Goal: Task Accomplishment & Management: Use online tool/utility

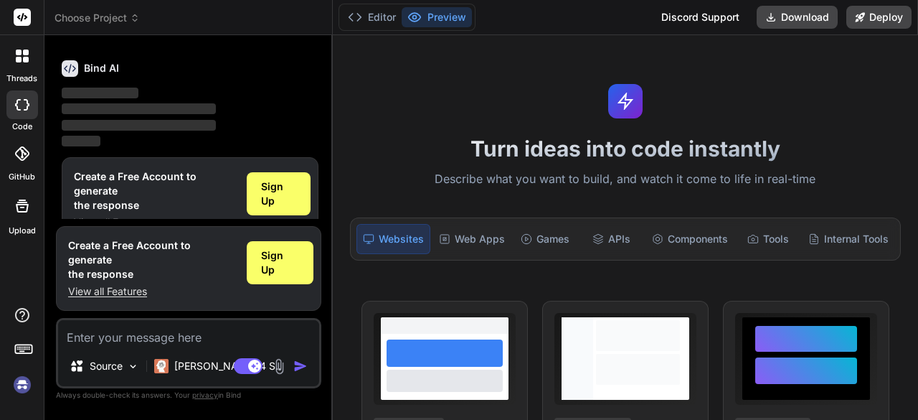
scroll to position [47, 0]
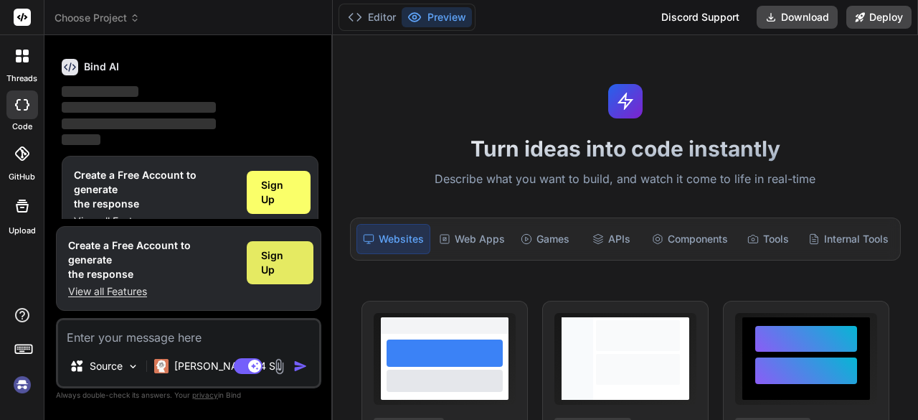
click at [300, 276] on div "Sign Up" at bounding box center [280, 262] width 67 height 43
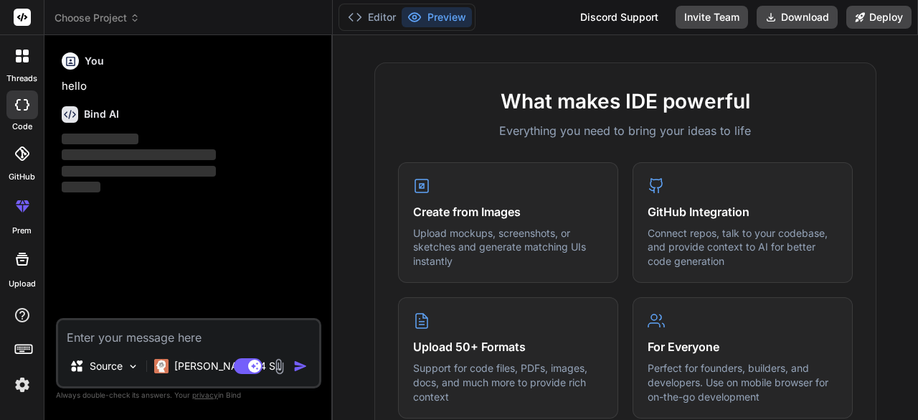
scroll to position [574, 0]
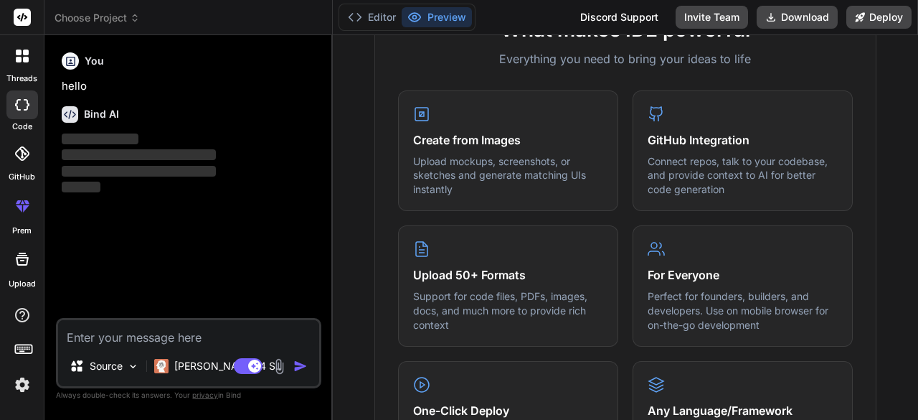
click at [145, 338] on textarea at bounding box center [188, 333] width 261 height 26
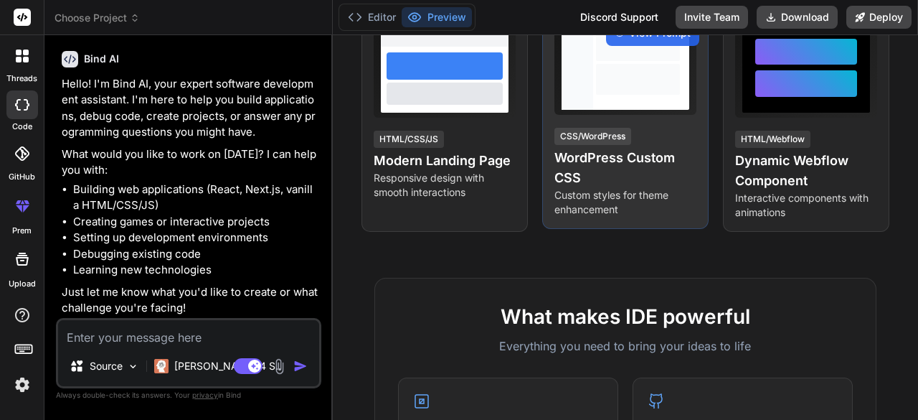
scroll to position [0, 0]
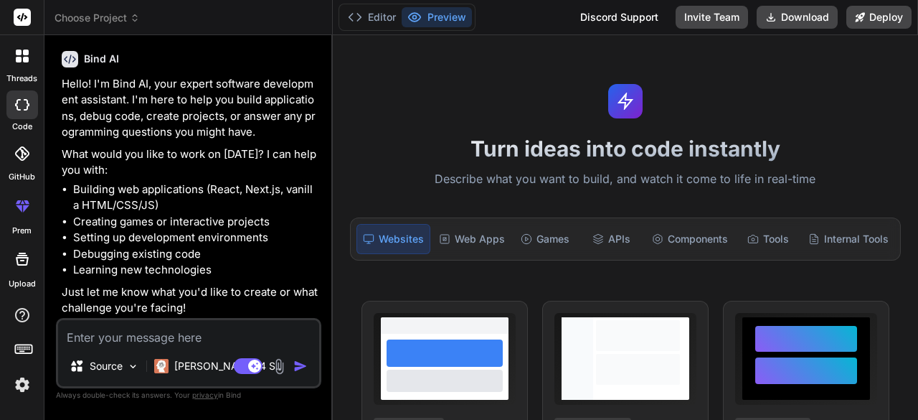
click at [136, 344] on textarea at bounding box center [188, 333] width 261 height 26
click at [123, 364] on div "Source" at bounding box center [104, 365] width 81 height 29
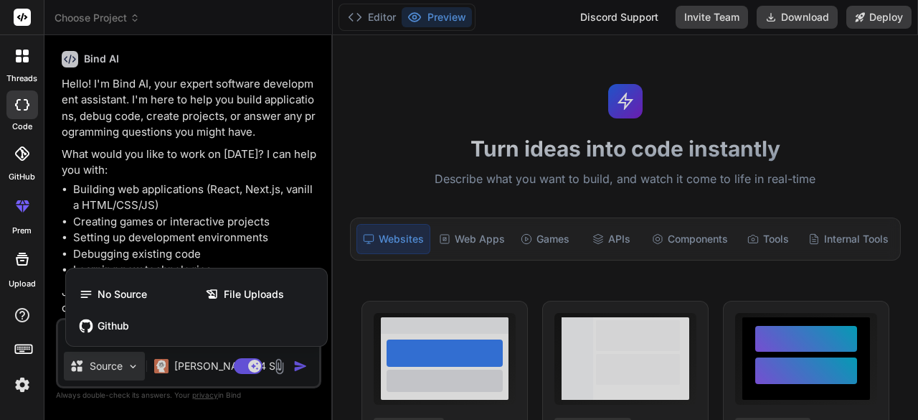
click at [121, 369] on div at bounding box center [459, 210] width 918 height 420
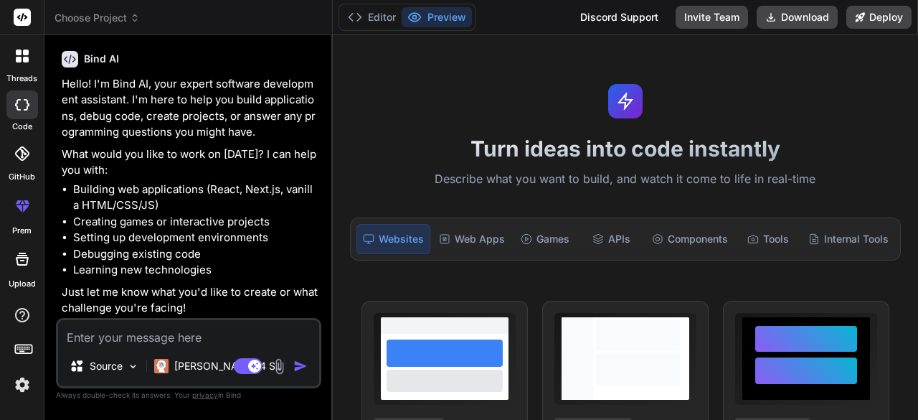
click at [121, 369] on p "Source" at bounding box center [106, 366] width 33 height 14
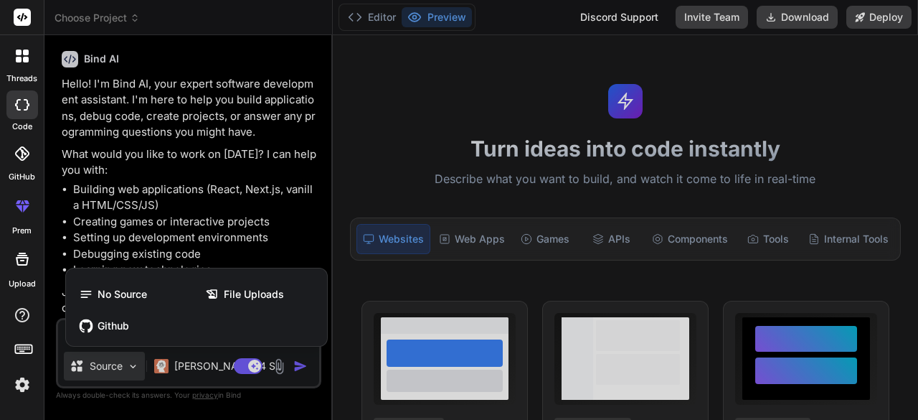
click at [121, 369] on div at bounding box center [459, 210] width 918 height 420
type textarea "x"
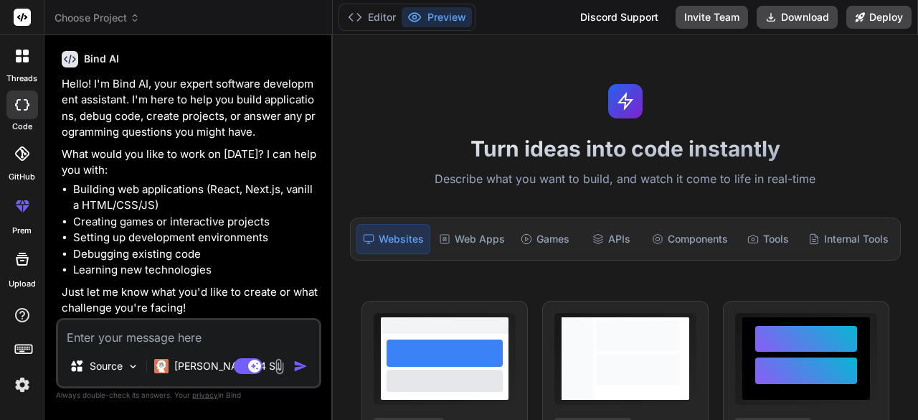
click at [187, 344] on textarea at bounding box center [188, 333] width 261 height 26
type textarea "m"
type textarea "x"
type textarea "ma"
type textarea "x"
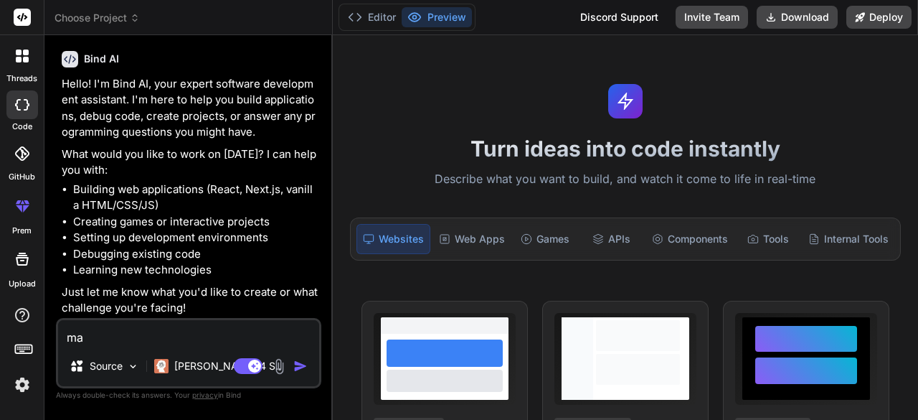
type textarea "mak"
type textarea "x"
type textarea "make"
type textarea "x"
type textarea "make"
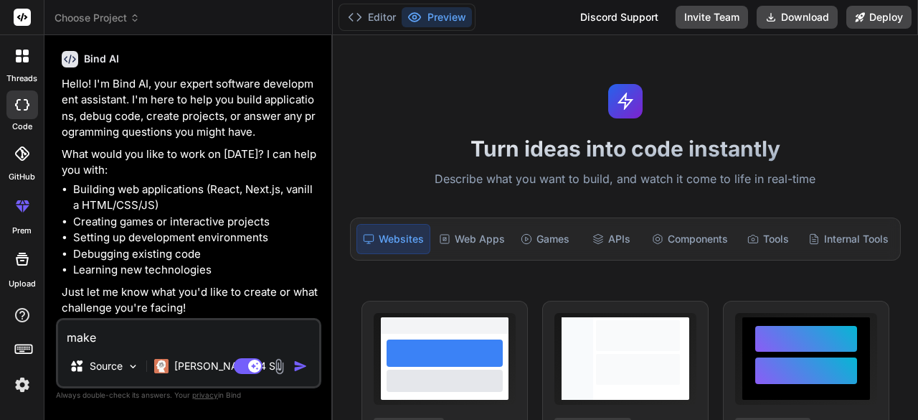
type textarea "x"
type textarea "make a"
type textarea "x"
type textarea "make a"
type textarea "x"
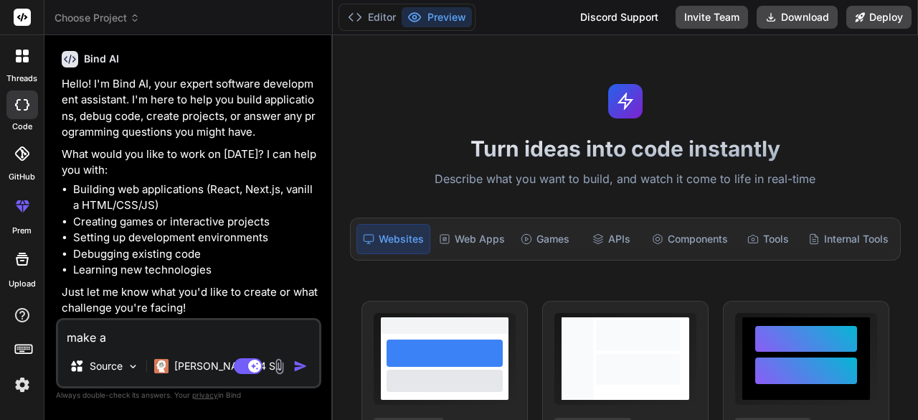
type textarea "make a b"
type textarea "x"
type textarea "make a ba"
type textarea "x"
type textarea "make a bac"
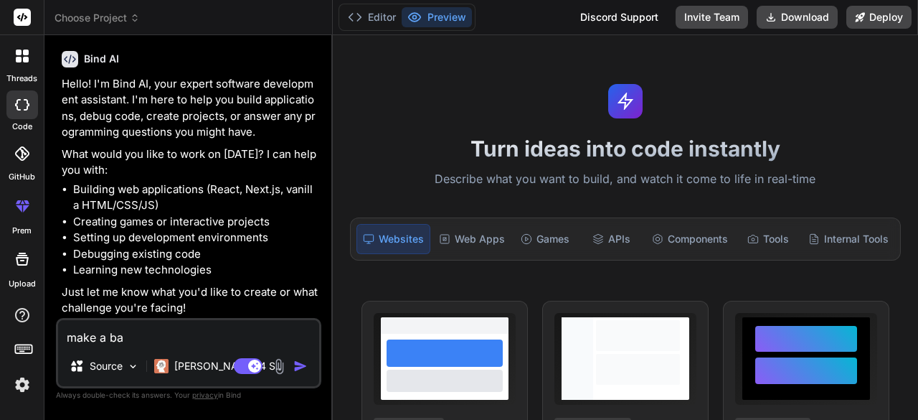
type textarea "x"
type textarea "make a back"
type textarea "x"
type textarea "make a [PERSON_NAME]"
type textarea "x"
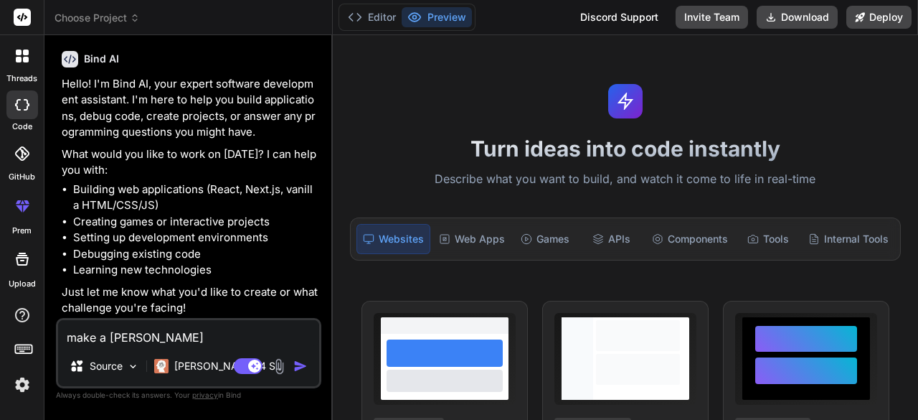
type textarea "make a [PERSON_NAME]"
type textarea "x"
type textarea "make a backend"
type textarea "x"
type textarea "make a backend"
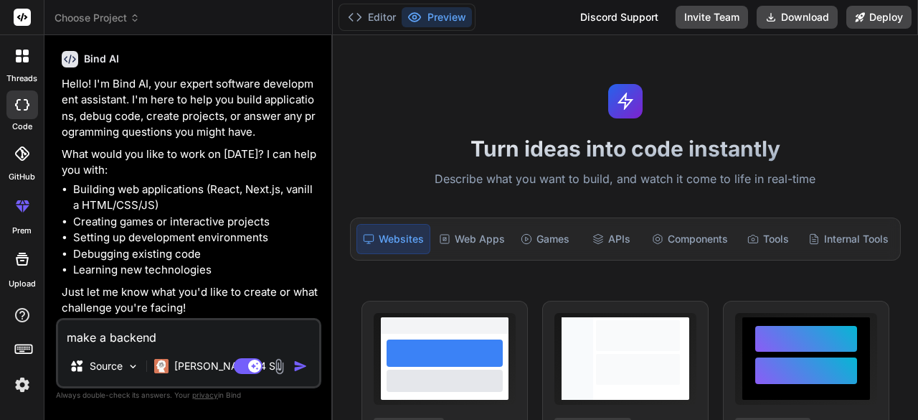
type textarea "x"
type textarea "make a backend f"
type textarea "x"
type textarea "make a backend fo"
type textarea "x"
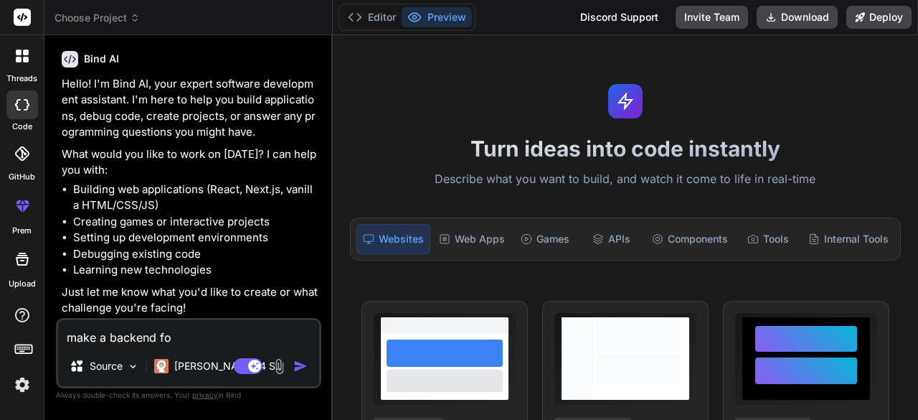
type textarea "make a backend for"
type textarea "x"
type textarea "make a backend for"
type textarea "x"
type textarea "make a backend for i"
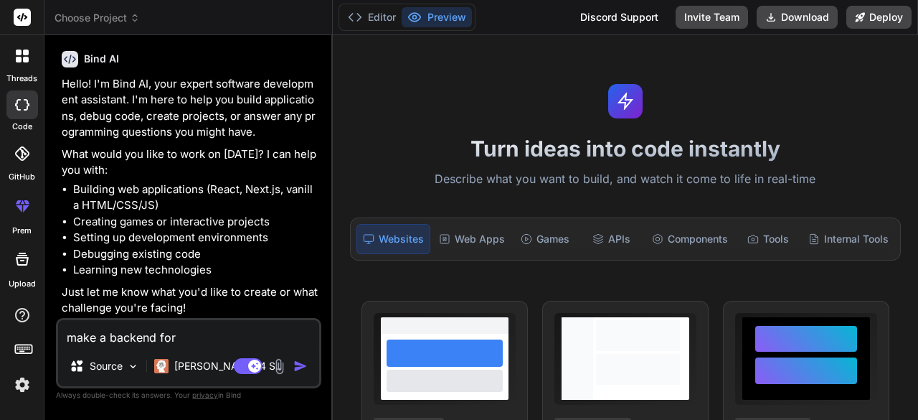
type textarea "x"
type textarea "make a backend for in"
type textarea "x"
type textarea "make a backend for int"
type textarea "x"
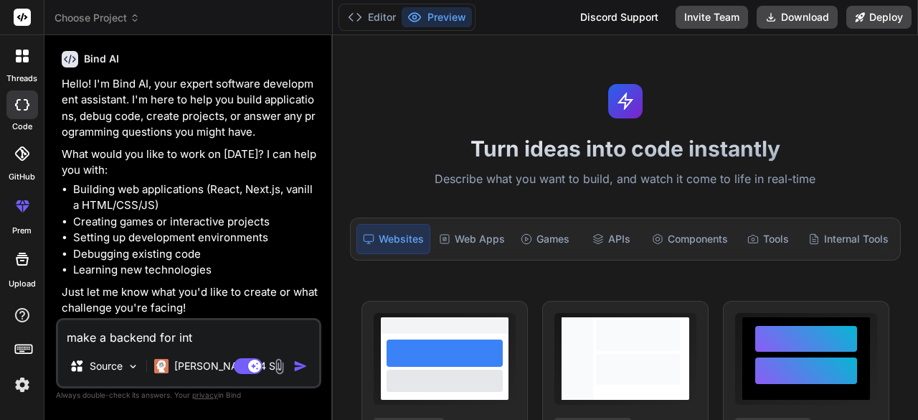
type textarea "make a backend for inte"
type textarea "x"
type textarea "make a backend for integ"
type textarea "x"
type textarea "make a backend for integr"
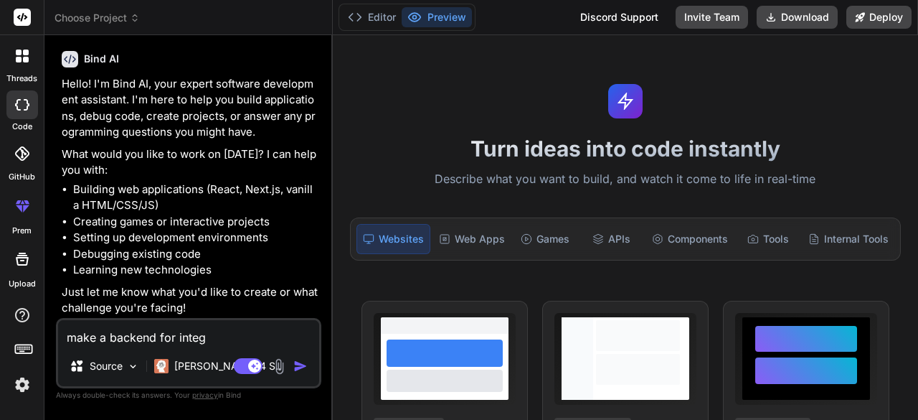
type textarea "x"
type textarea "make a backend for integra"
type textarea "x"
type textarea "make a backend for integrat"
type textarea "x"
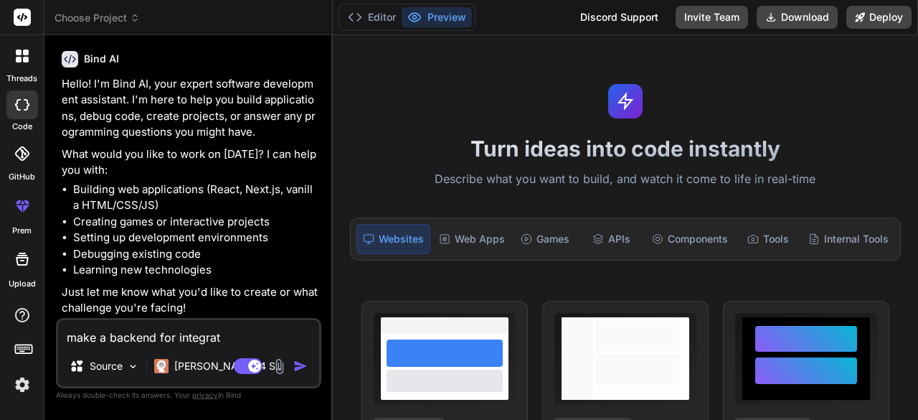
type textarea "make a backend for integrati"
type textarea "x"
type textarea "make a backend for integratio"
type textarea "x"
type textarea "make a backend for integration"
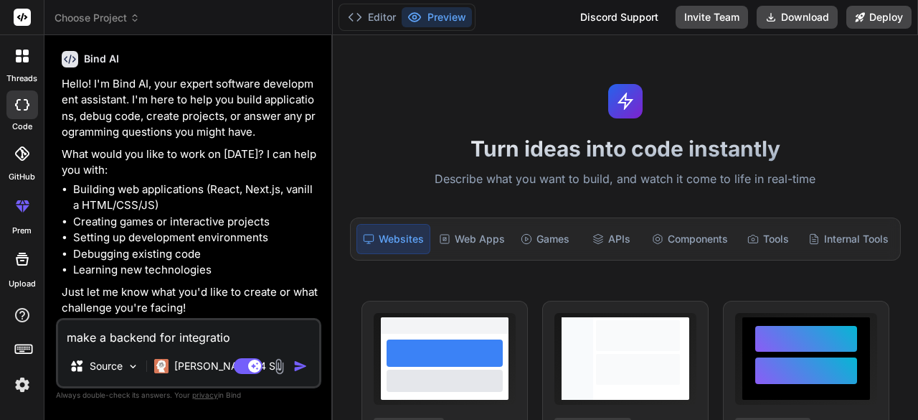
type textarea "x"
type textarea "make a backend for integration"
type textarea "x"
click at [260, 342] on textarea "make a backend for integration" at bounding box center [188, 333] width 261 height 26
type textarea "make a backend for integration"
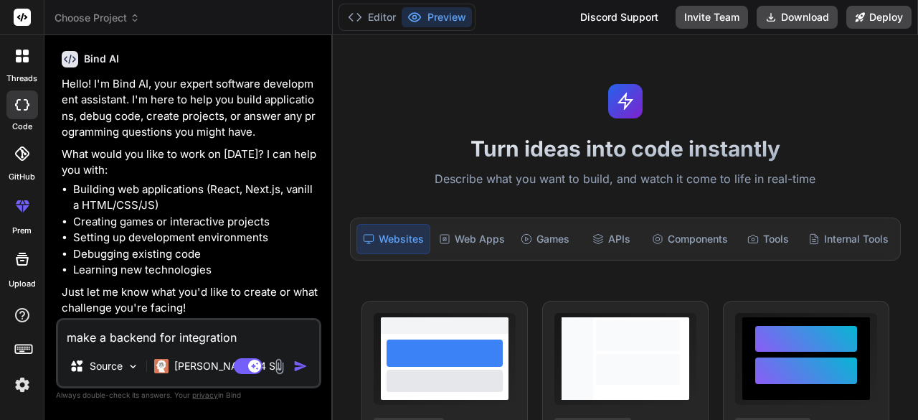
type textarea "x"
type textarea "make a backend for integration f"
type textarea "x"
type textarea "make a backend for integration fo"
type textarea "x"
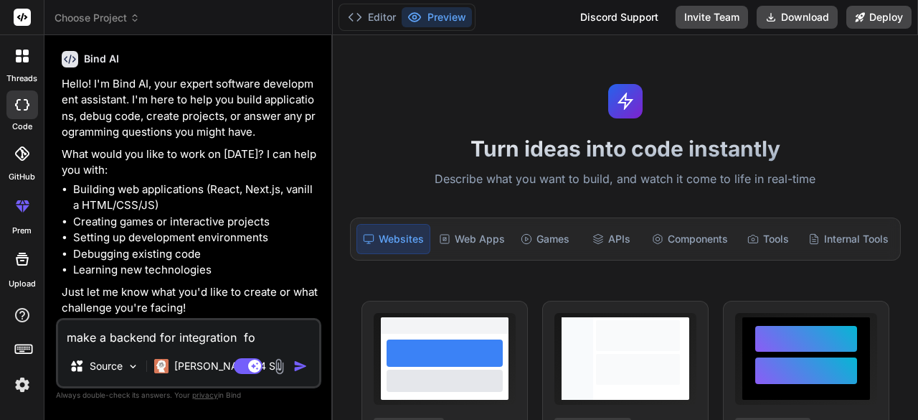
type textarea "make a backend for integration for"
type textarea "x"
type textarea "make a backend for integration for"
type textarea "x"
type textarea "make a backend for integration for"
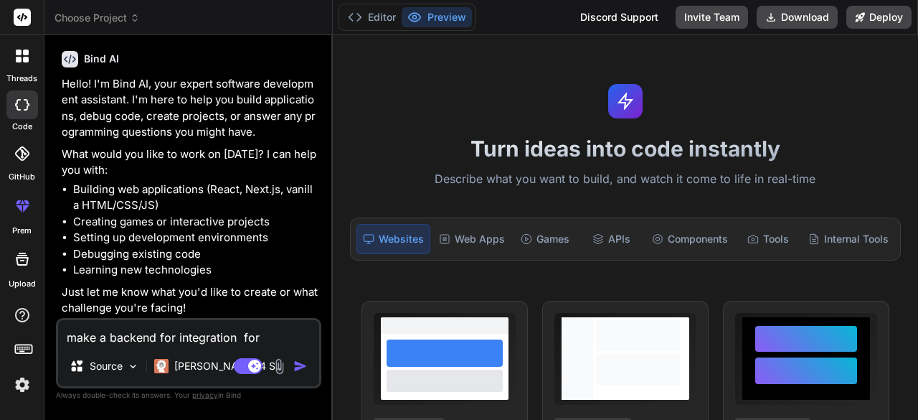
type textarea "x"
type textarea "make a backend for integration fo"
type textarea "x"
type textarea "make a backend for integration f"
type textarea "x"
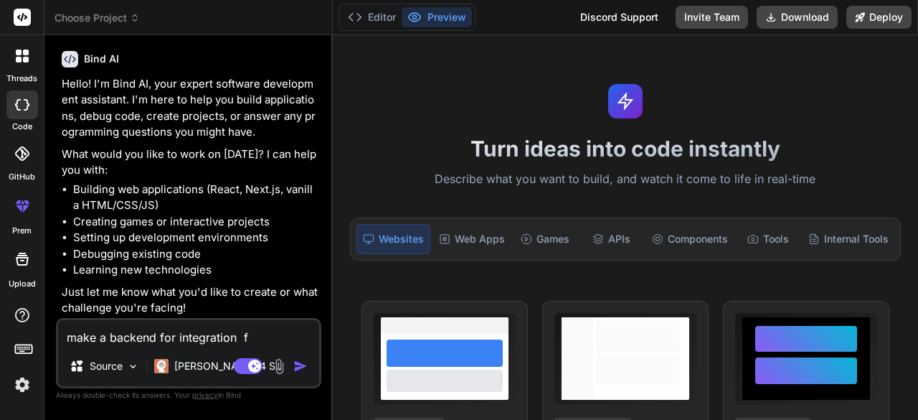
type textarea "make a backend for integration"
type textarea "x"
type textarea "make a backend for integration o"
type textarea "x"
type textarea "make a backend for integration or"
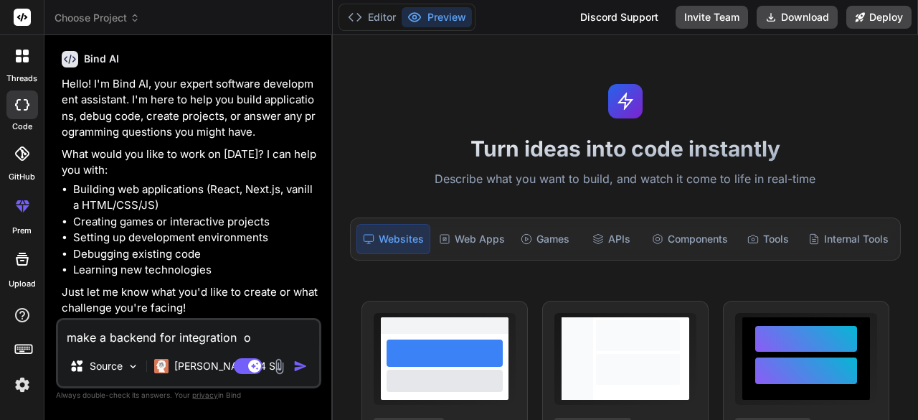
type textarea "x"
type textarea "make a backend for integration or"
type textarea "x"
type textarea "make a backend for integration or"
type textarea "x"
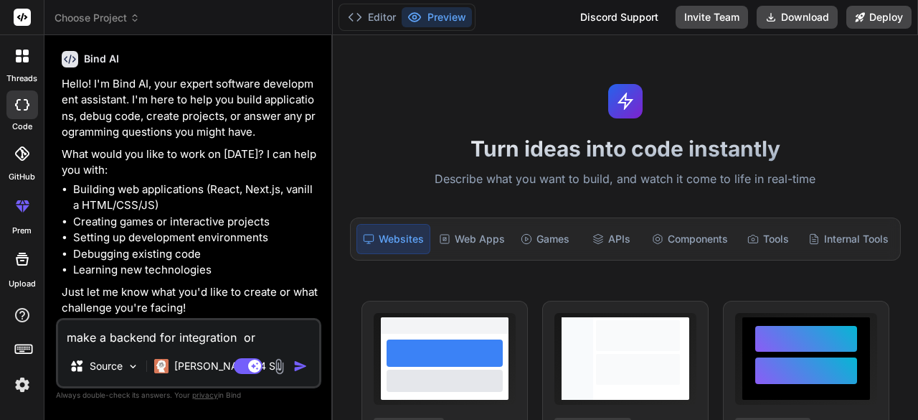
type textarea "make a backend for integration o"
type textarea "x"
type textarea "make a backend for integration of"
type textarea "x"
type textarea "make a backend for integration of"
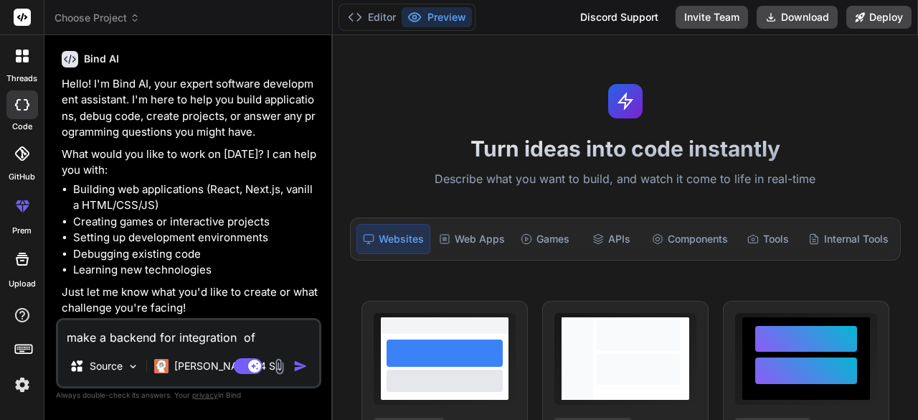
type textarea "x"
type textarea "make a backend for integration of s"
type textarea "x"
type textarea "make a backend for integration of su"
type textarea "x"
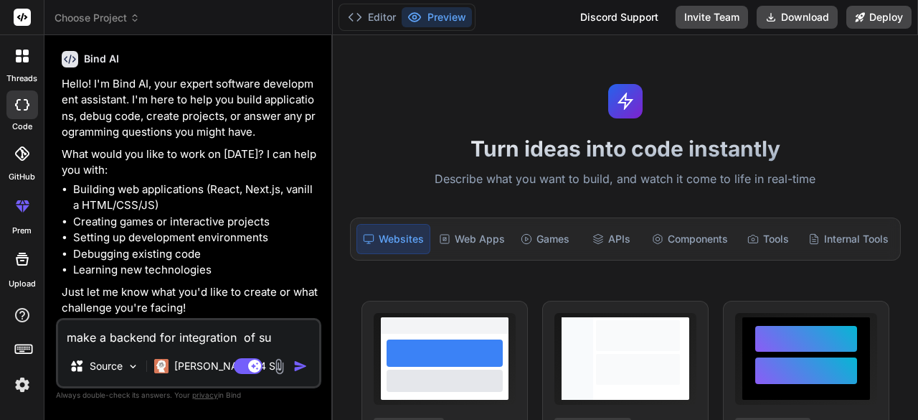
type textarea "make a backend for integration of sup"
type textarea "x"
type textarea "make a backend for integration of supa"
type textarea "x"
type textarea "make a backend for integration of supa"
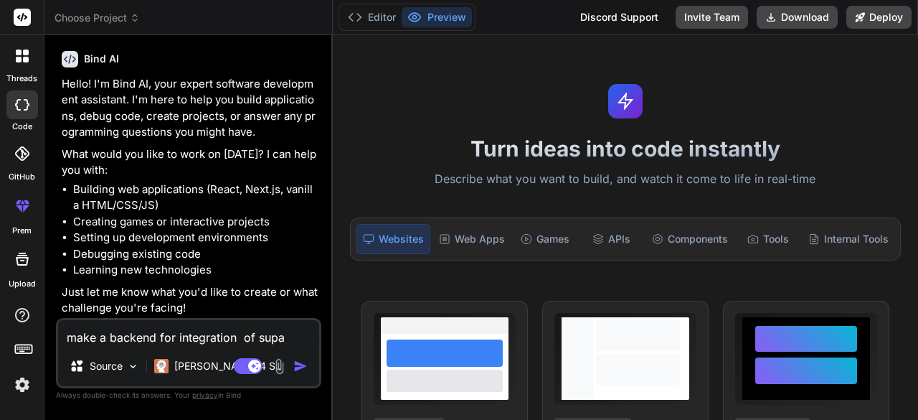
type textarea "x"
type textarea "make a backend for integration of supa"
type textarea "x"
type textarea "make a backend for integration of supab"
type textarea "x"
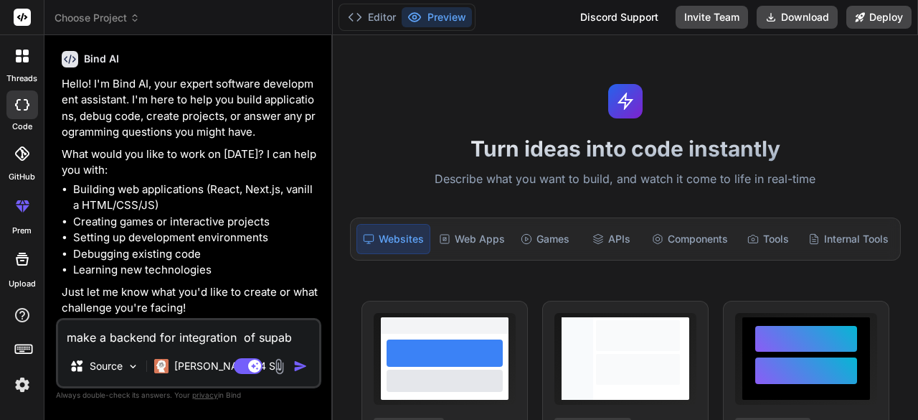
type textarea "make a backend for integration of supa"
type textarea "x"
type textarea "make a backend for integration of supad"
type textarea "x"
type textarea "make a backend for integration of supad"
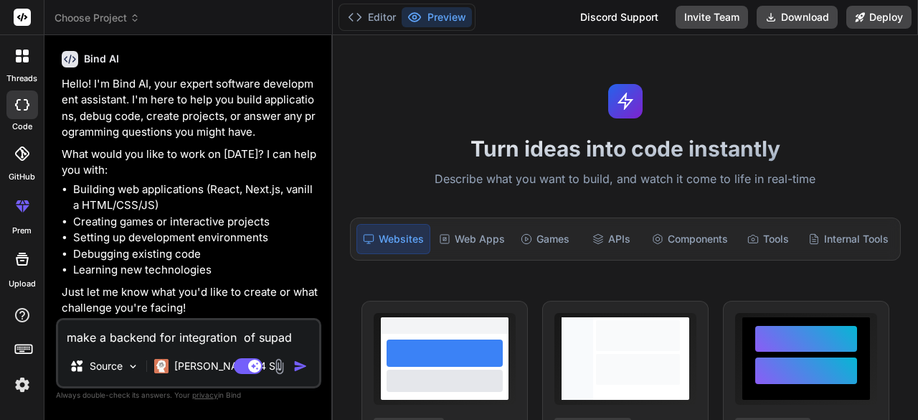
type textarea "x"
type textarea "make a backend for integration of supad a"
type textarea "x"
type textarea "make a backend for integration of supad at"
type textarea "x"
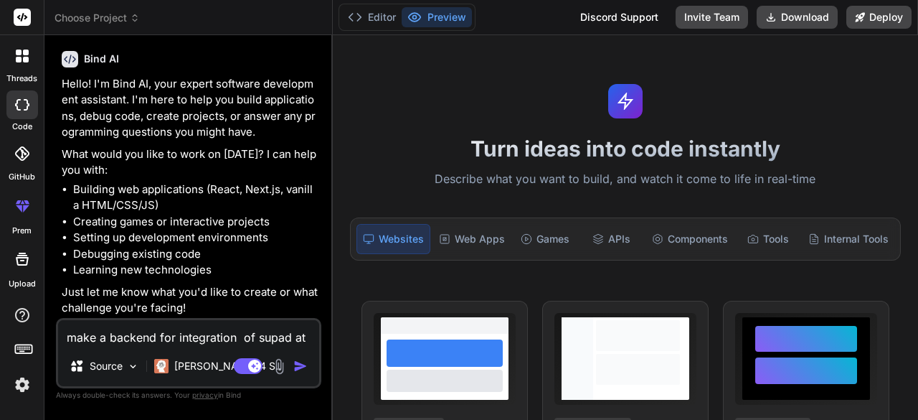
type textarea "make a backend for integration of supad ata"
type textarea "x"
type textarea "make a backend for integration of supad ata"
type textarea "x"
type textarea "make a backend for integration of supad ata"
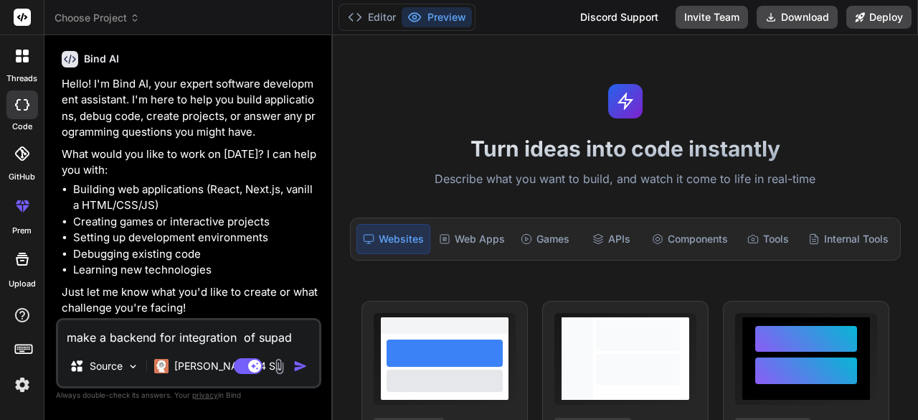
type textarea "x"
type textarea "make a backend for integration of supad at"
type textarea "x"
type textarea "make a backend for integration of supad a"
type textarea "x"
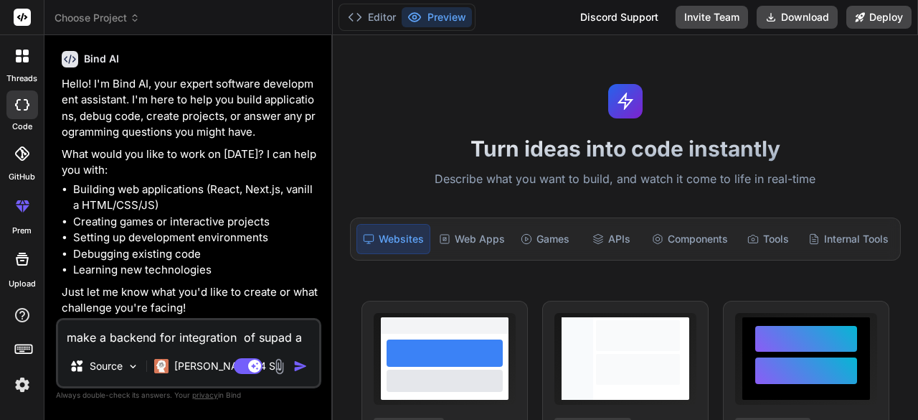
type textarea "make a backend for integration of supad"
type textarea "x"
type textarea "make a backend for integration of supad d"
type textarea "x"
type textarea "make a backend for integration of supad da"
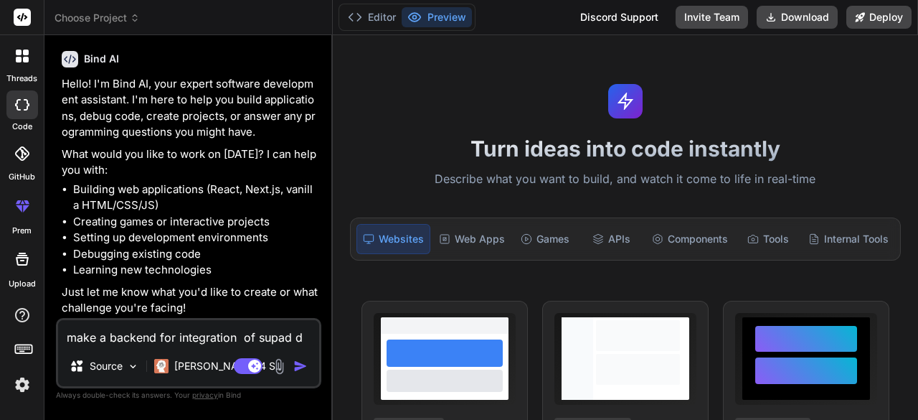
type textarea "x"
type textarea "make a backend for integration of supad dat"
type textarea "x"
type textarea "make a backend for integration of supad data"
type textarea "x"
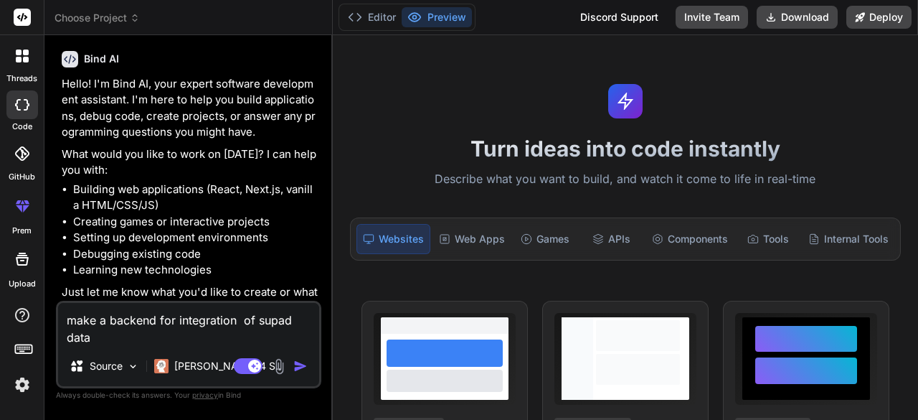
type textarea "make a backend for integration of supad datab"
type textarea "x"
type textarea "make a backend for integration of supad databa"
type textarea "x"
type textarea "make a backend for integration of supad databas"
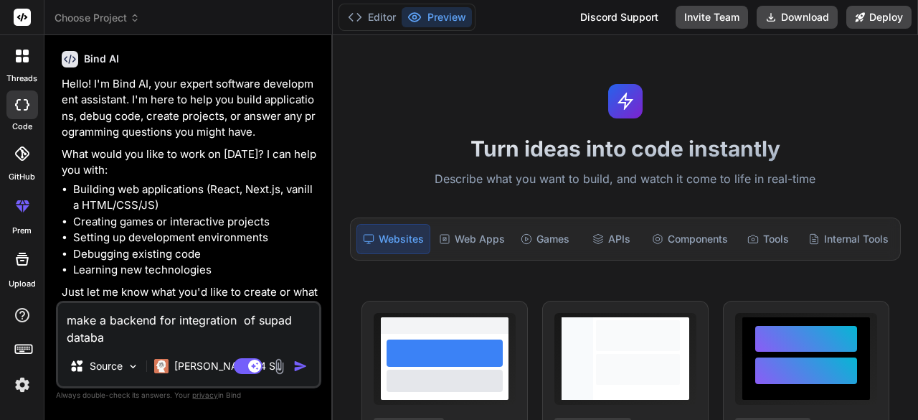
type textarea "x"
type textarea "make a backend for integration of supad database"
type textarea "x"
type textarea "make a backend for integration of supad database"
type textarea "x"
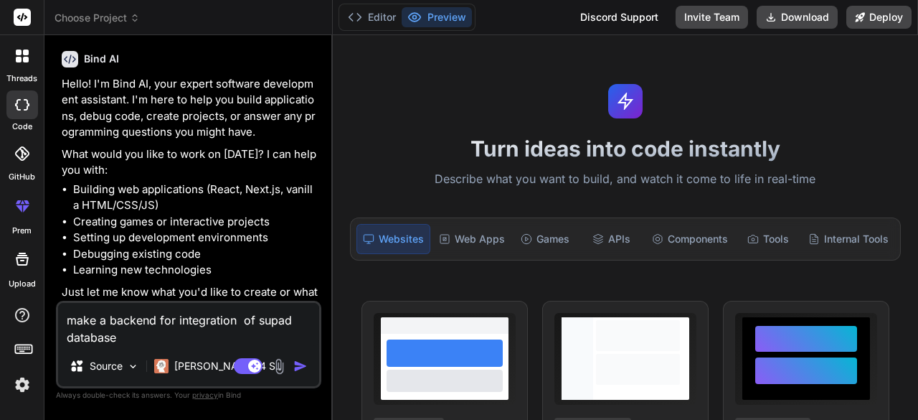
type textarea "make a backend for integration of supad database a"
type textarea "x"
type textarea "make a backend for integration of supad database aa"
type textarea "x"
type textarea "make a backend for integration of supad database a"
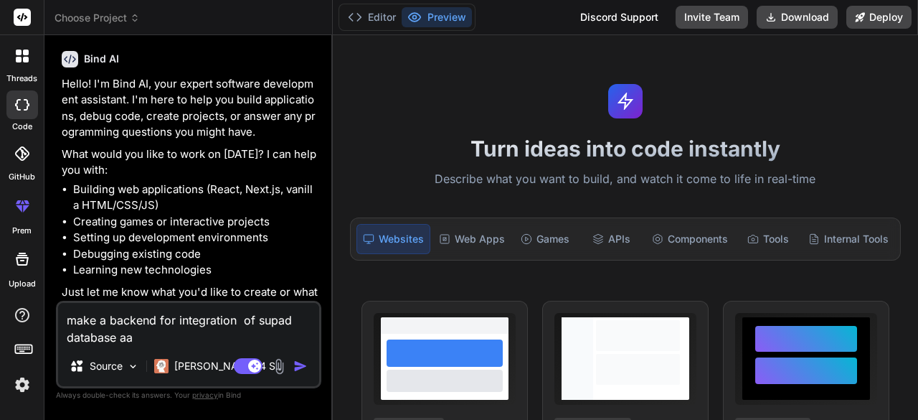
type textarea "x"
type textarea "make a backend for integration of supad database an"
type textarea "x"
type textarea "make a backend for integration of supad database and"
type textarea "x"
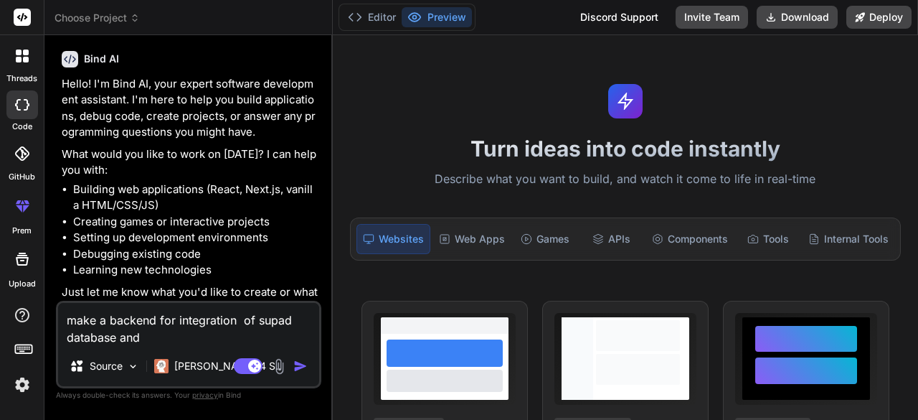
type textarea "make a backend for integration of supad database and"
type textarea "x"
click at [293, 323] on textarea "make a backend for integration of supad database and" at bounding box center [188, 324] width 261 height 43
type textarea "make a backend for integration of supaddatabase and"
type textarea "x"
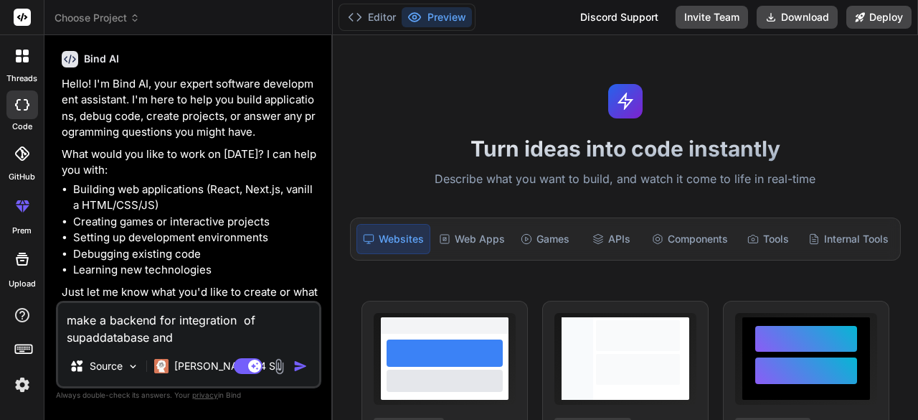
type textarea "make a backend for integration of supadatabase and"
type textarea "x"
type textarea "make a backend for integration of supa database and"
type textarea "x"
click at [100, 324] on textarea "make a backend for integration of supa database and" at bounding box center [188, 324] width 261 height 43
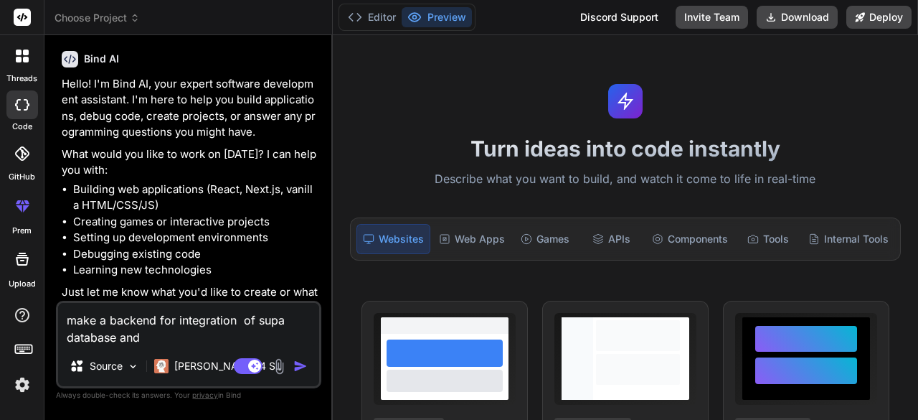
type textarea "make va backend for integration of supa database and"
type textarea "x"
type textarea "make voa backend for integration of supa database and"
type textarea "x"
type textarea "make voda backend for integration of supa database and"
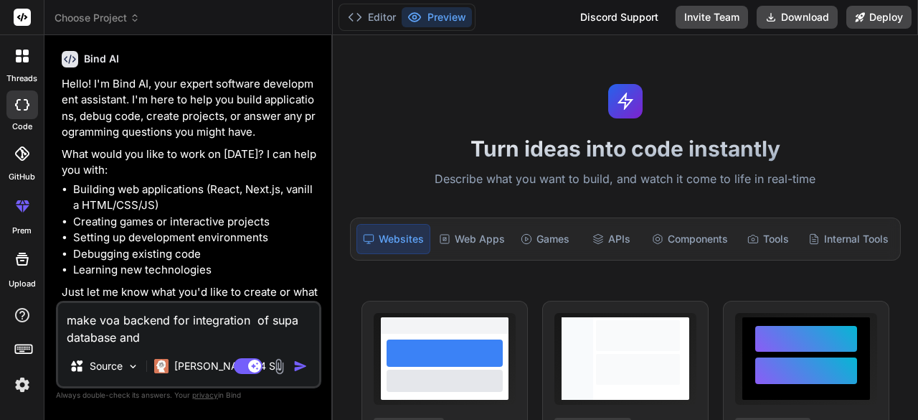
type textarea "x"
type textarea "make vodea backend for integration of supa database and"
type textarea "x"
type textarea "make vode a backend for integration of supa database and"
type textarea "x"
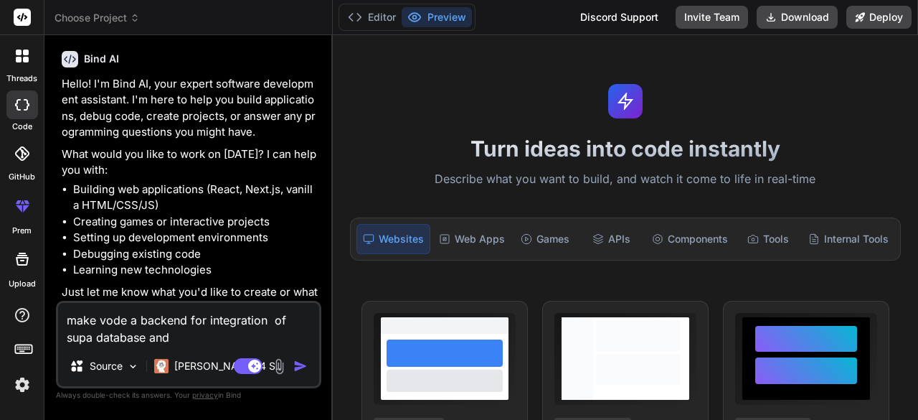
type textarea "make vodea backend for integration of supa database and"
type textarea "x"
type textarea "make voda backend for integration of supa database and"
type textarea "x"
type textarea "make voa backend for integration of supa database and"
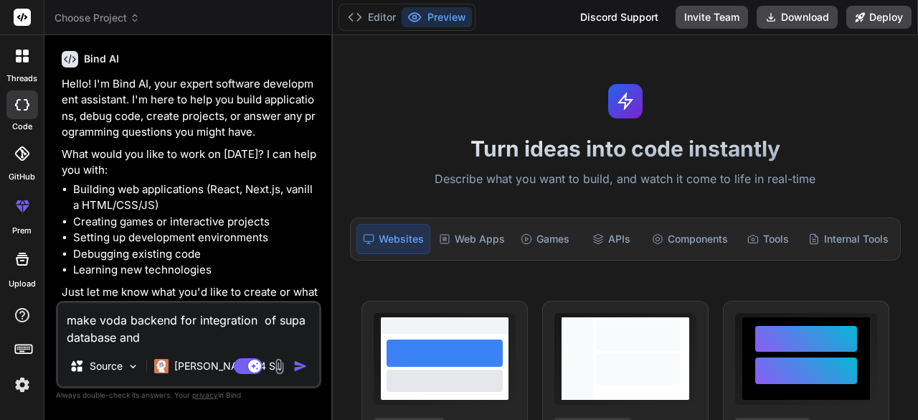
type textarea "x"
type textarea "make va backend for integration of supa database and"
type textarea "x"
type textarea "make a backend for integration of supa database and"
type textarea "x"
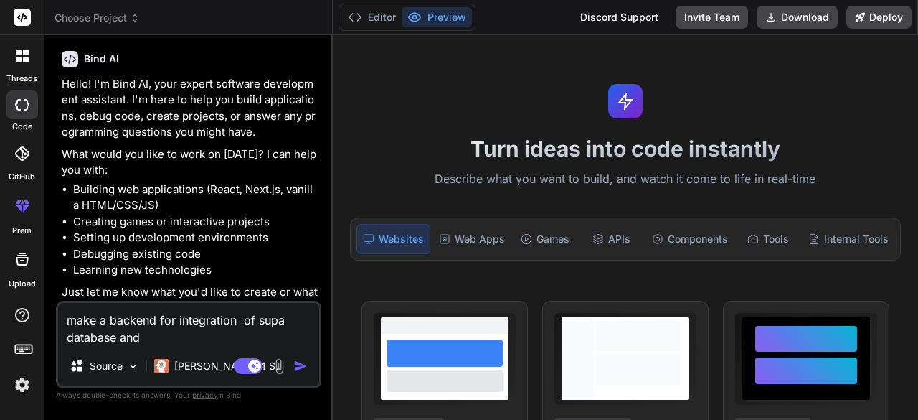
type textarea "make ca backend for integration of supa database and"
type textarea "x"
type textarea "make coa backend for integration of supa database and"
type textarea "x"
type textarea "make coda backend for integration of supa database and"
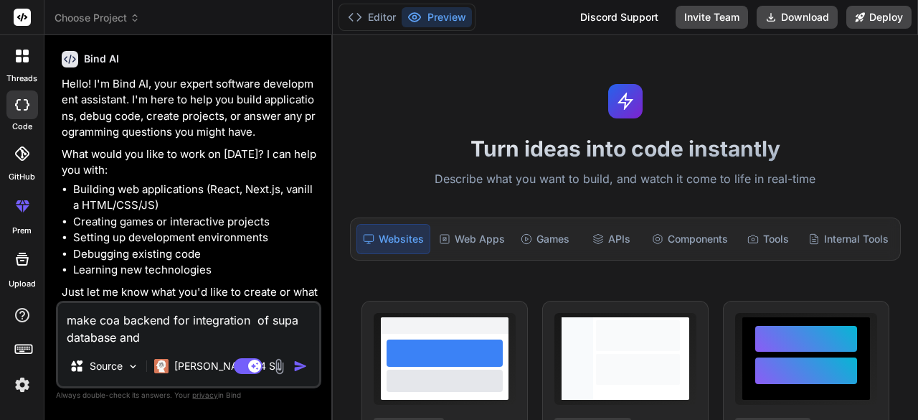
type textarea "x"
type textarea "make codea backend for integration of supa database and"
type textarea "x"
type textarea "make code a backend for integration of supa database and"
type textarea "x"
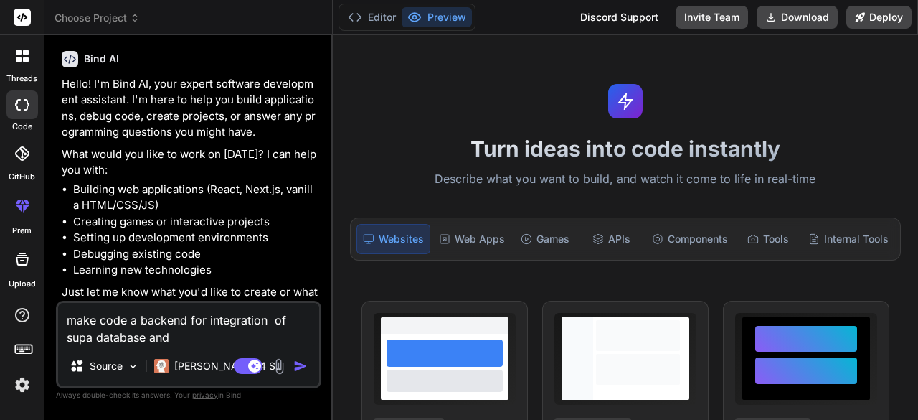
click at [89, 321] on textarea "make code a backend for integration of supa database and" at bounding box center [188, 324] width 261 height 43
click at [98, 324] on textarea "make code a backend for integration of supa database and" at bounding box center [188, 324] width 261 height 43
type textarea "makecode a backend for integration of supa database and"
type textarea "x"
type textarea "makcode a backend for integration of supa database and"
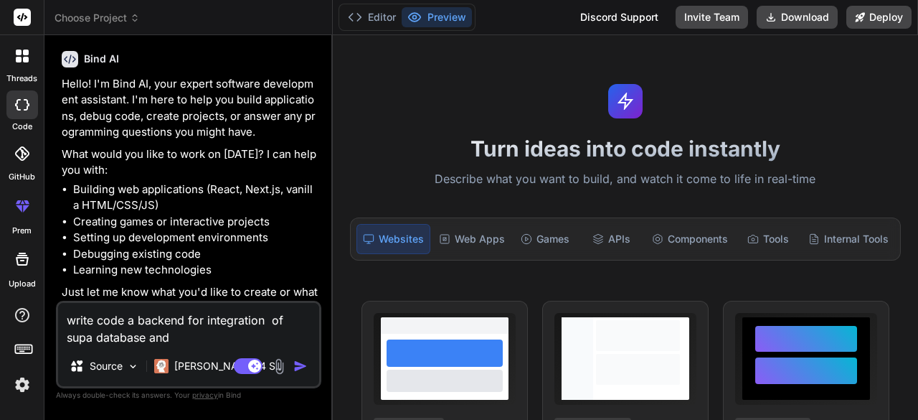
click at [132, 316] on textarea "write code a backend for integration of supa database and" at bounding box center [188, 324] width 261 height 43
click at [163, 333] on textarea "write code a backend for integration of supa database and" at bounding box center [188, 324] width 261 height 43
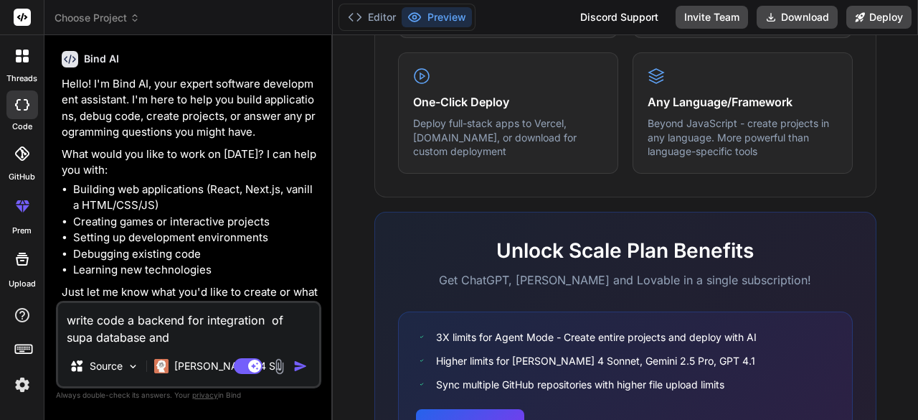
scroll to position [861, 0]
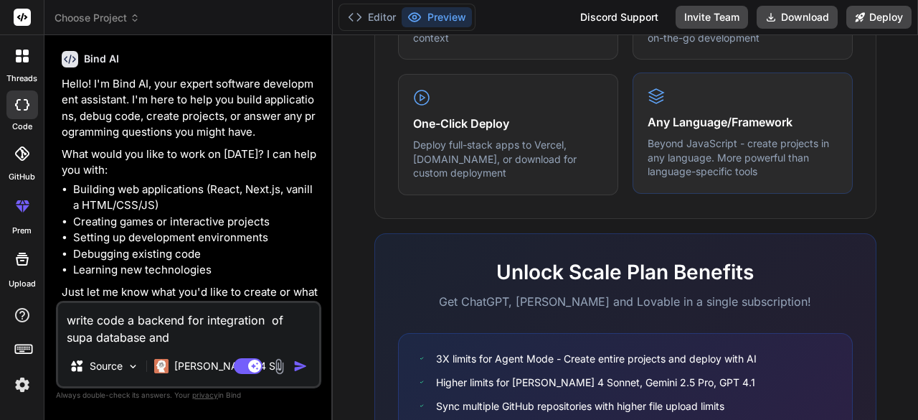
click at [689, 165] on p "Beyond JavaScript - create projects in any language. More powerful than languag…" at bounding box center [743, 157] width 190 height 42
click at [772, 156] on p "Beyond JavaScript - create projects in any language. More powerful than languag…" at bounding box center [743, 157] width 190 height 42
click at [772, 155] on p "Beyond JavaScript - create projects in any language. More powerful than languag…" at bounding box center [743, 157] width 190 height 42
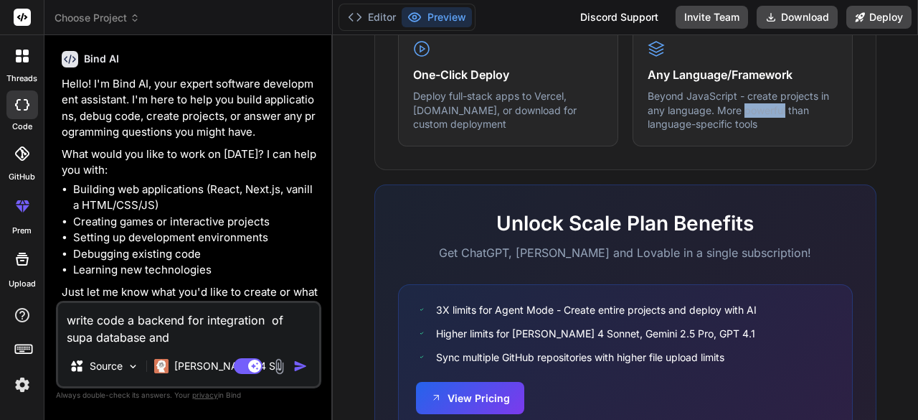
scroll to position [977, 0]
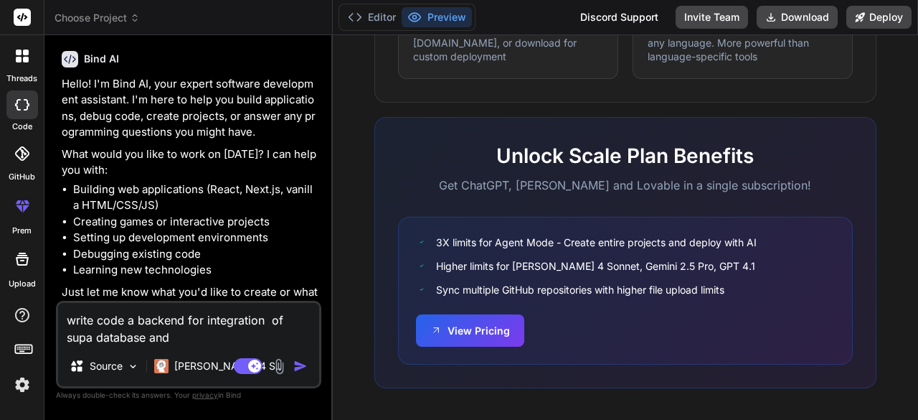
click at [155, 334] on textarea "write code a backend for integration of supa database and" at bounding box center [188, 324] width 261 height 43
click at [139, 321] on textarea "write code a backend for integration of supa database and" at bounding box center [188, 324] width 261 height 43
click at [207, 318] on textarea "write code for backend for integration of supa database and" at bounding box center [188, 324] width 261 height 43
click at [189, 345] on textarea "write code for backend in integration of supa database and" at bounding box center [188, 324] width 261 height 43
click at [181, 333] on textarea "write code for backend in integration of supa database and" at bounding box center [188, 324] width 261 height 43
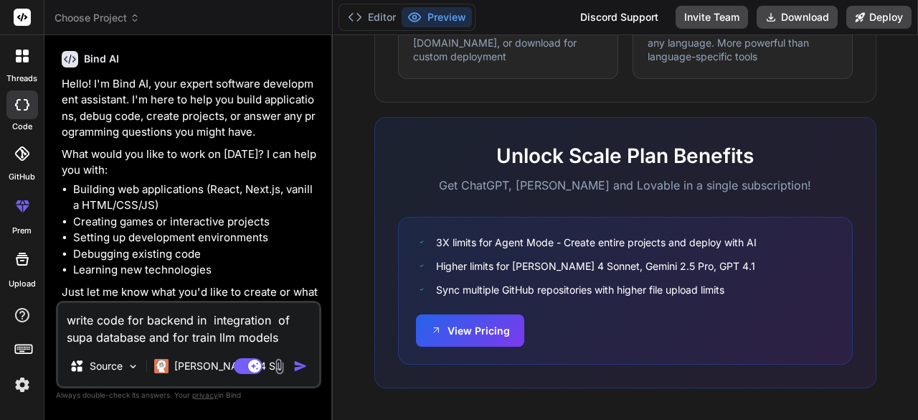
click at [125, 316] on textarea "write code for backend in integration of supa database and for train llm models" at bounding box center [188, 324] width 261 height 43
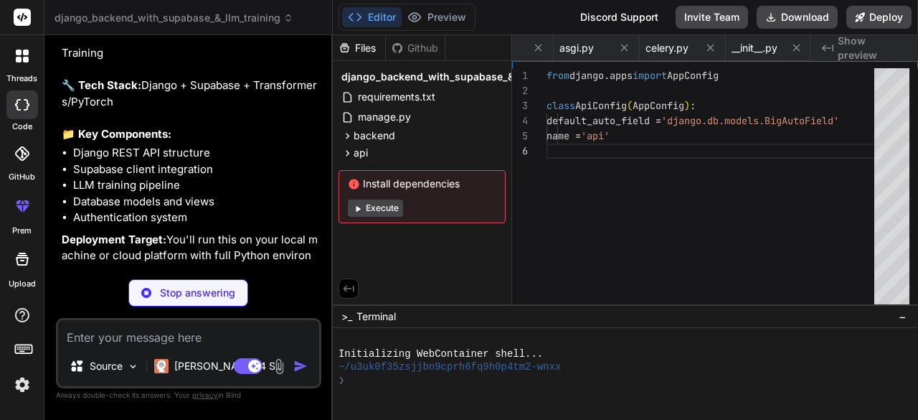
scroll to position [0, 593]
click at [871, 52] on span "Show preview" at bounding box center [872, 48] width 69 height 29
click at [868, 54] on span "Show preview" at bounding box center [872, 48] width 69 height 29
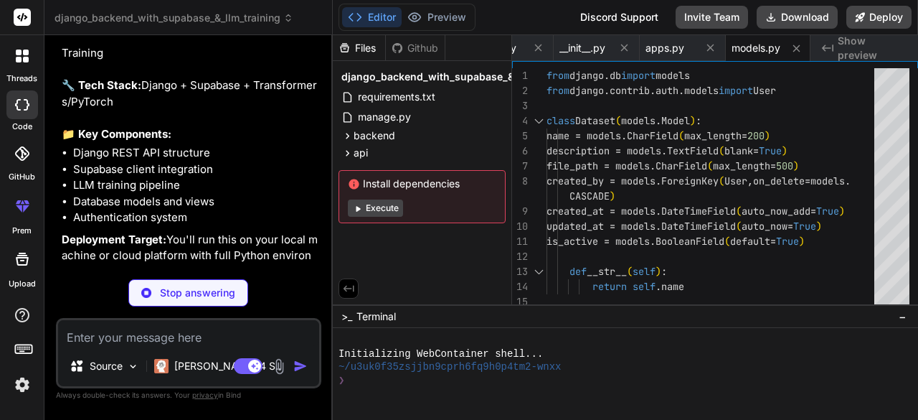
click at [849, 51] on span "Show preview" at bounding box center [872, 48] width 69 height 29
click at [765, 47] on div "requirements.txt manage.py __init__.py settings.py urls.py wsgi.py asgi.py cele…" at bounding box center [661, 48] width 298 height 26
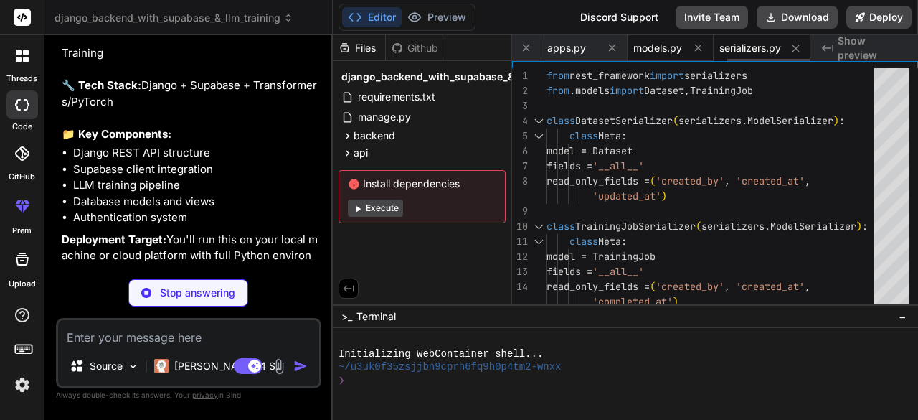
click at [650, 44] on span "models.py" at bounding box center [657, 48] width 49 height 14
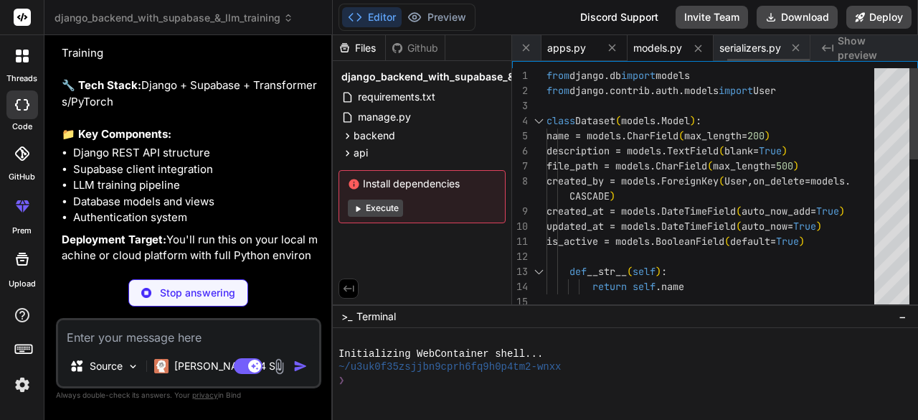
click at [576, 48] on span "apps.py" at bounding box center [566, 48] width 39 height 14
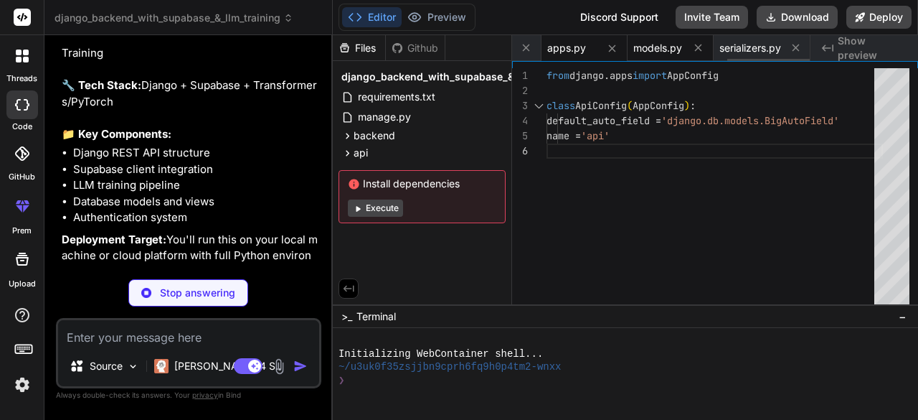
click at [658, 54] on span "models.py" at bounding box center [657, 48] width 49 height 14
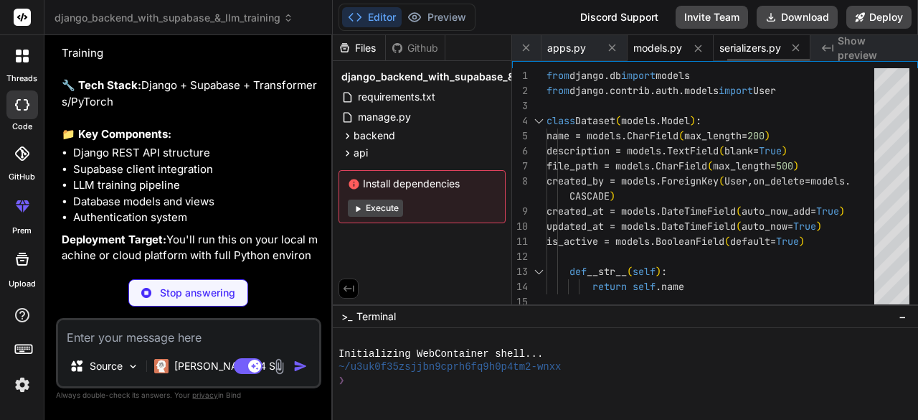
click at [723, 52] on span "serializers.py" at bounding box center [750, 48] width 62 height 14
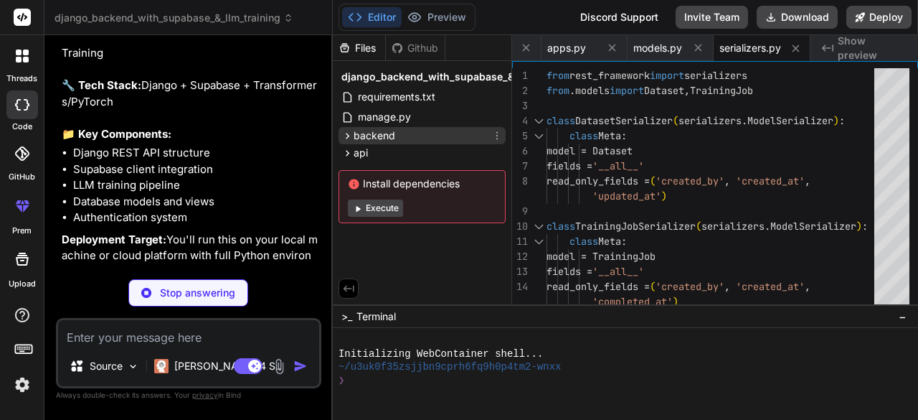
click at [384, 127] on div "backend" at bounding box center [422, 135] width 167 height 17
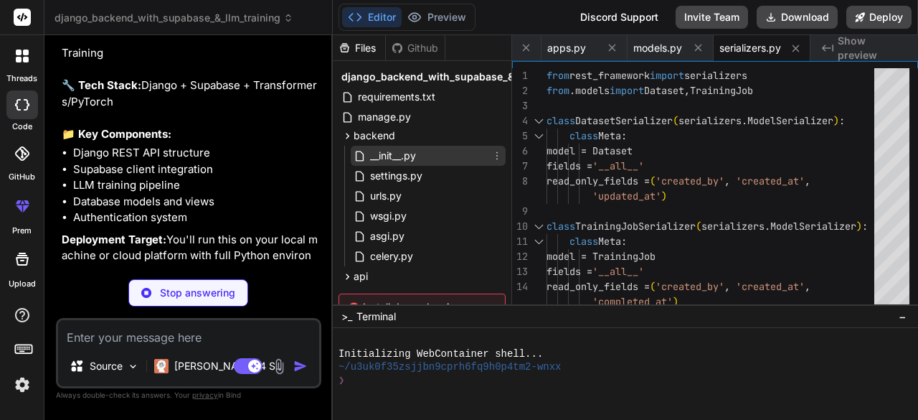
scroll to position [75, 0]
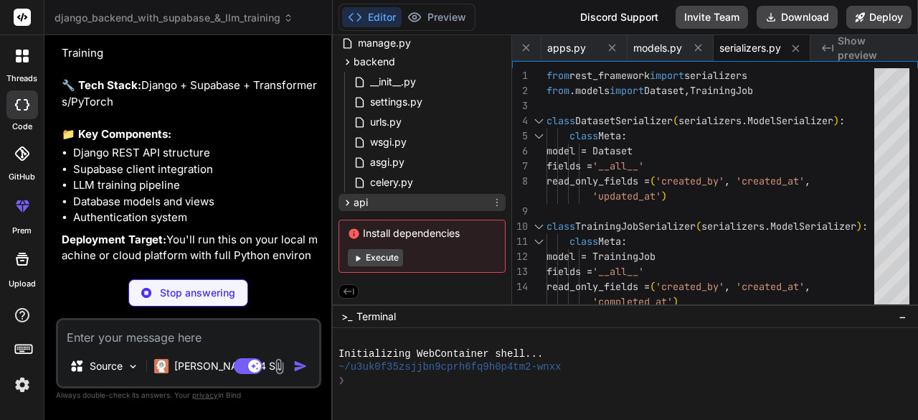
click at [367, 200] on span "api" at bounding box center [361, 202] width 14 height 14
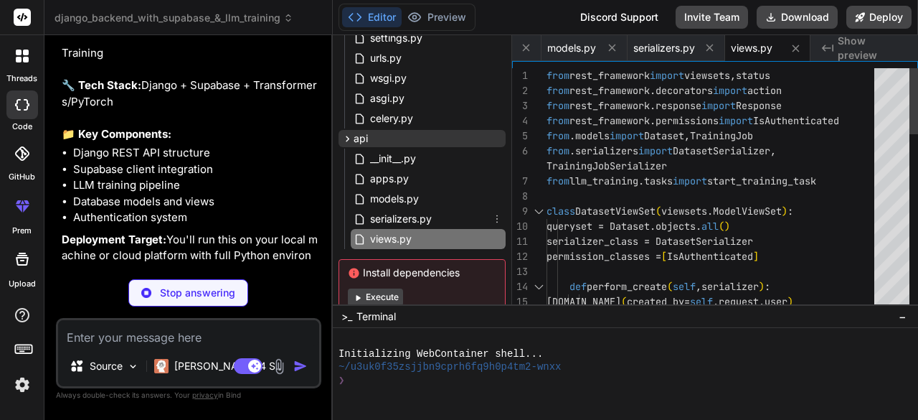
scroll to position [179, 0]
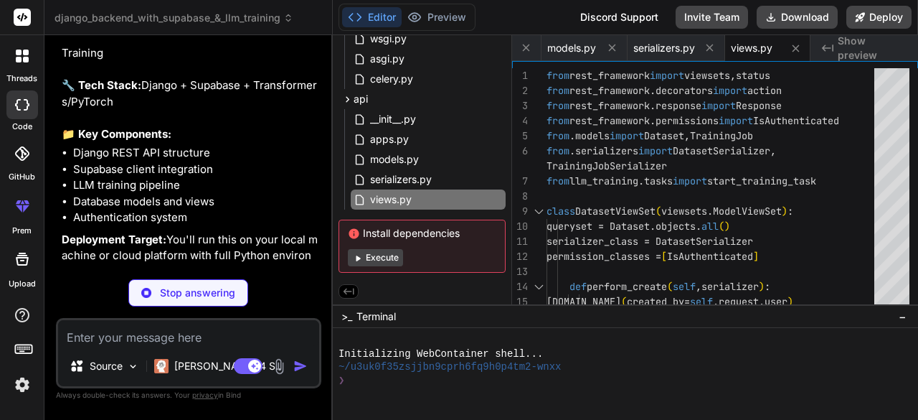
click at [375, 252] on button "Execute" at bounding box center [375, 257] width 55 height 17
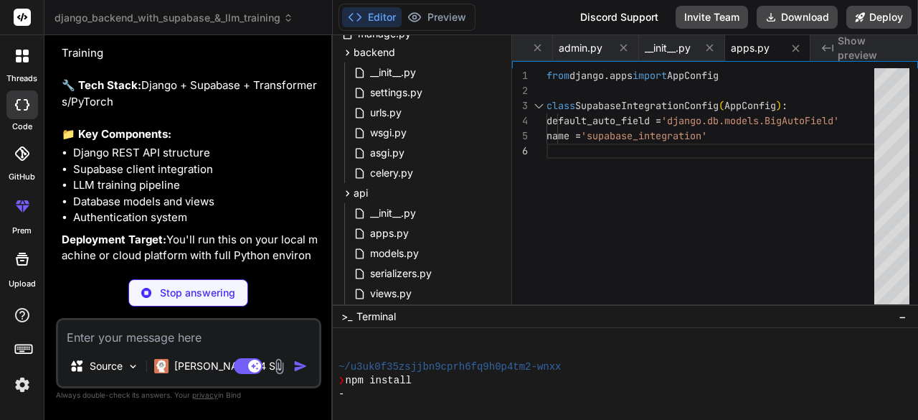
scroll to position [21, 0]
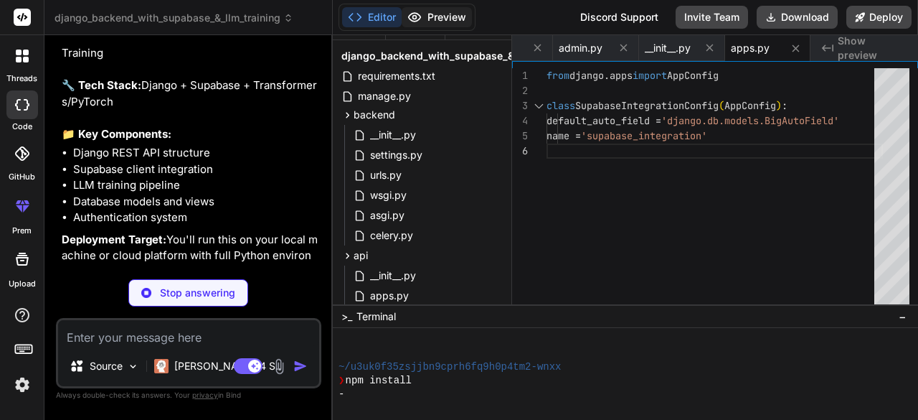
click at [446, 12] on button "Preview" at bounding box center [437, 17] width 70 height 20
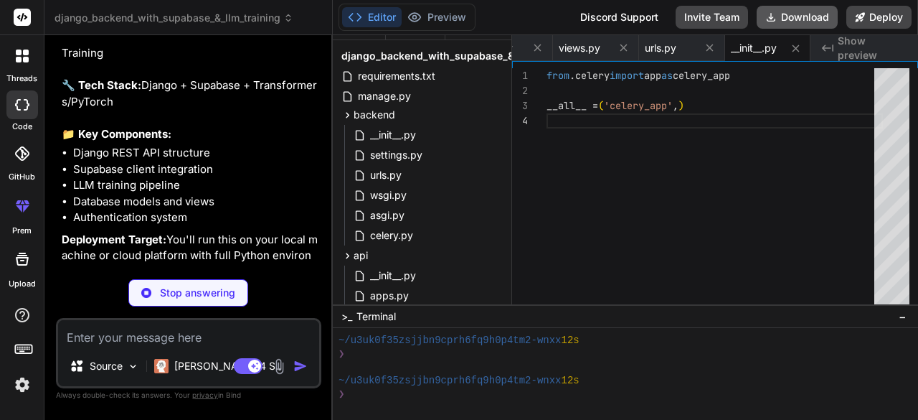
scroll to position [0, 1638]
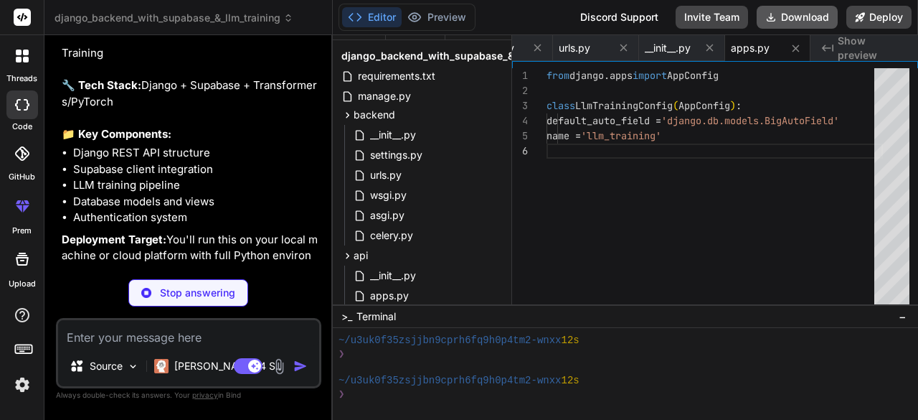
click at [780, 21] on button "Download" at bounding box center [797, 17] width 81 height 23
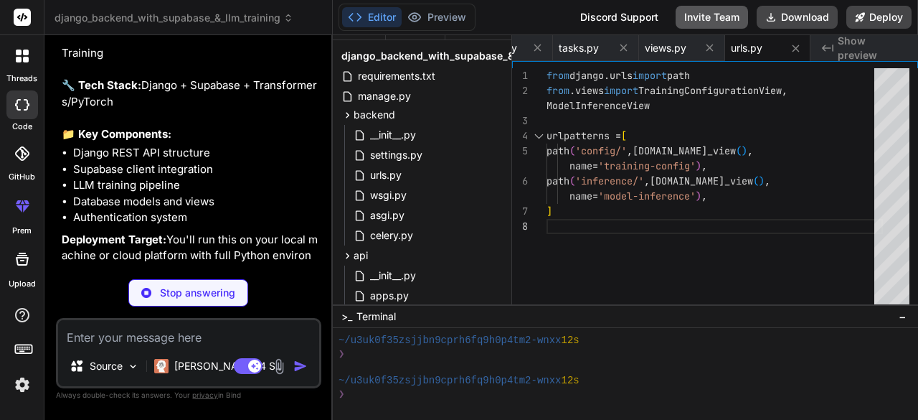
scroll to position [0, 2168]
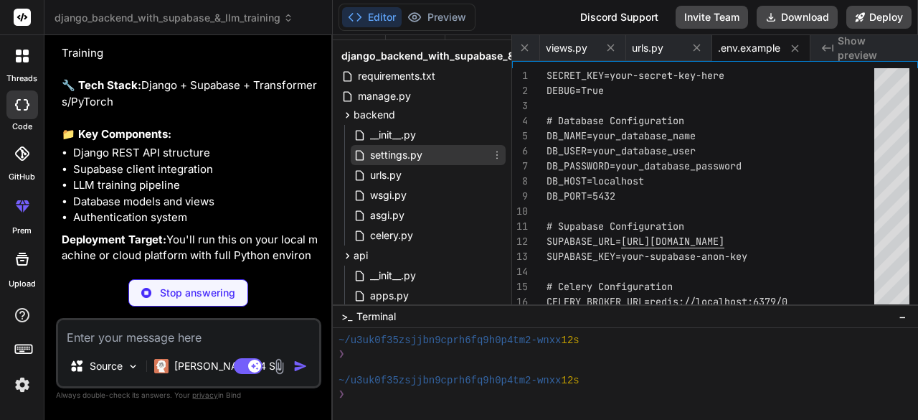
click at [446, 145] on div "settings.py" at bounding box center [428, 155] width 155 height 20
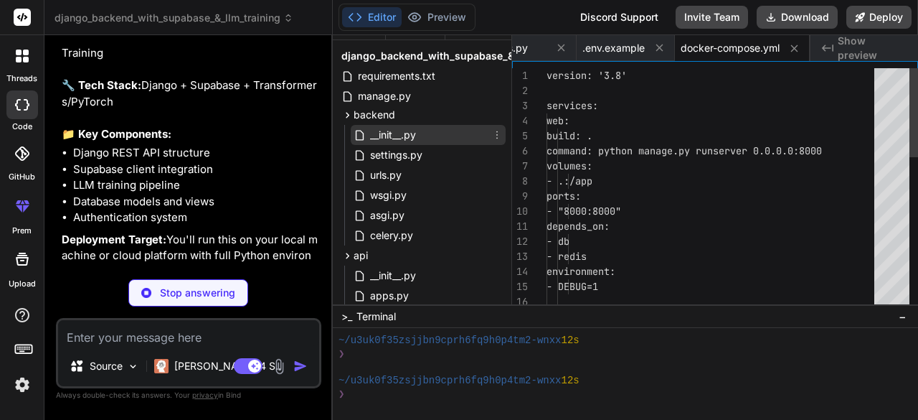
click at [417, 131] on span "__init__.py" at bounding box center [393, 134] width 49 height 17
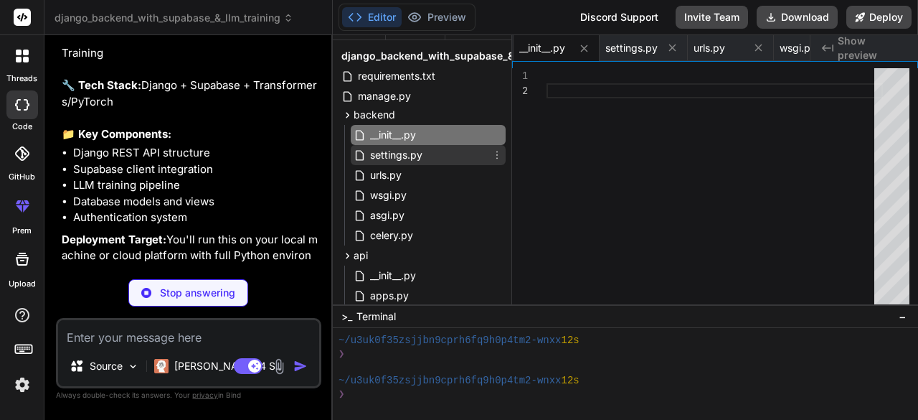
click at [410, 156] on span "settings.py" at bounding box center [396, 154] width 55 height 17
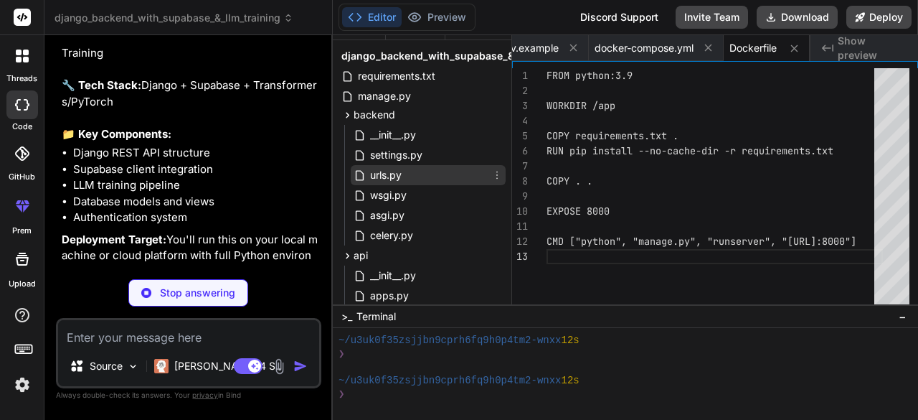
click at [390, 175] on span "urls.py" at bounding box center [386, 174] width 34 height 17
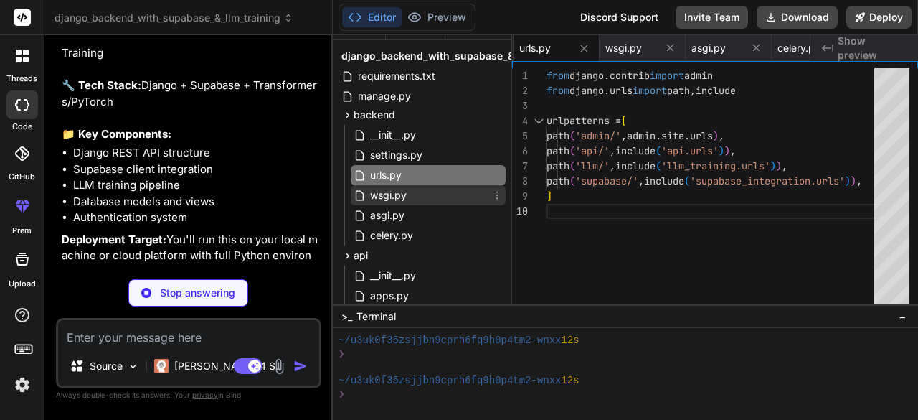
click at [402, 193] on span "wsgi.py" at bounding box center [388, 195] width 39 height 17
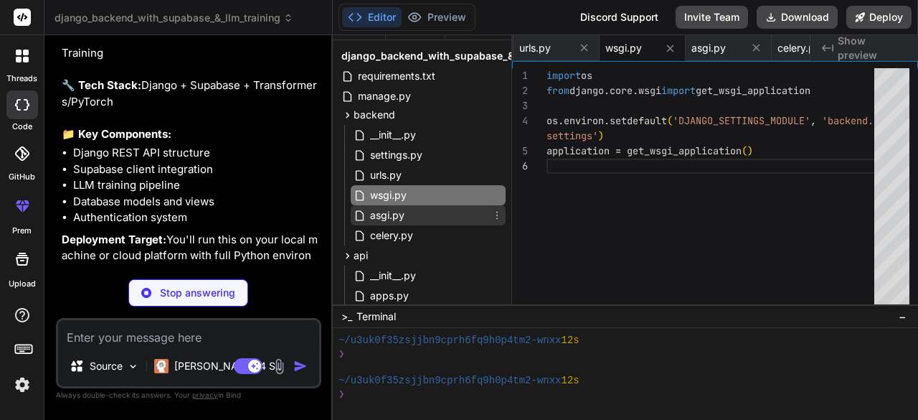
click at [392, 214] on span "asgi.py" at bounding box center [387, 215] width 37 height 17
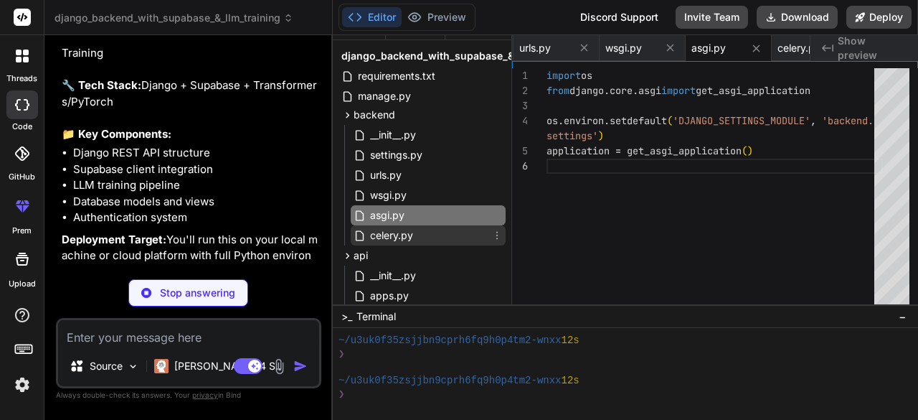
click at [390, 226] on div "celery.py" at bounding box center [428, 235] width 155 height 20
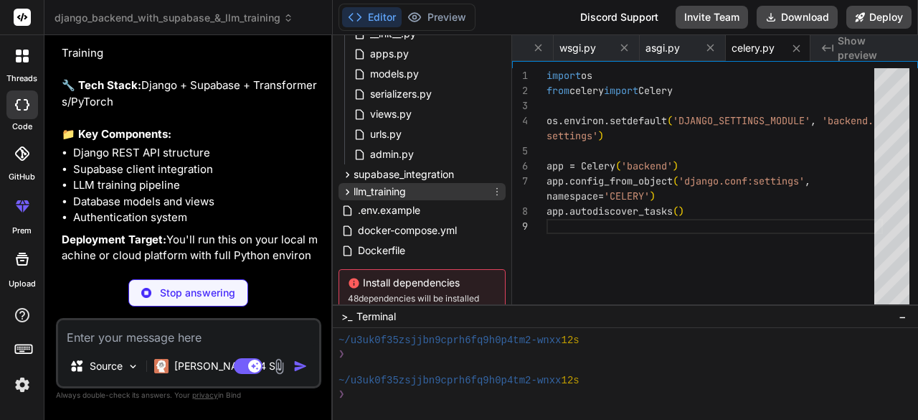
scroll to position [325, 0]
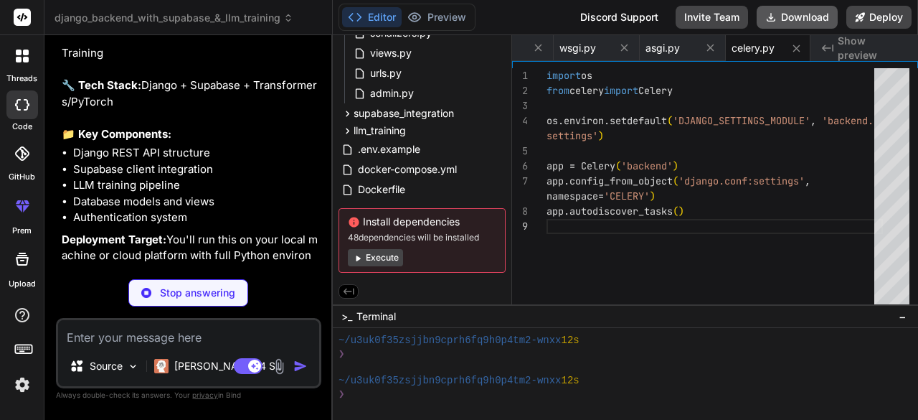
click at [785, 19] on button "Download" at bounding box center [797, 17] width 81 height 23
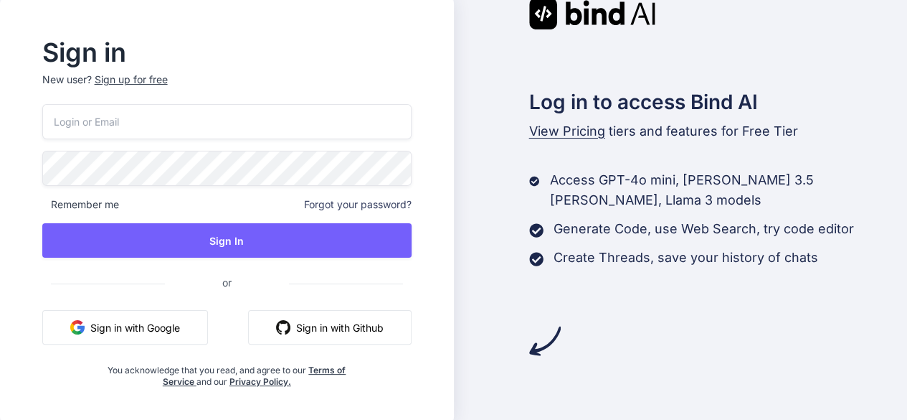
click at [128, 339] on button "Sign in with Google" at bounding box center [125, 327] width 166 height 34
